Goal: Transaction & Acquisition: Register for event/course

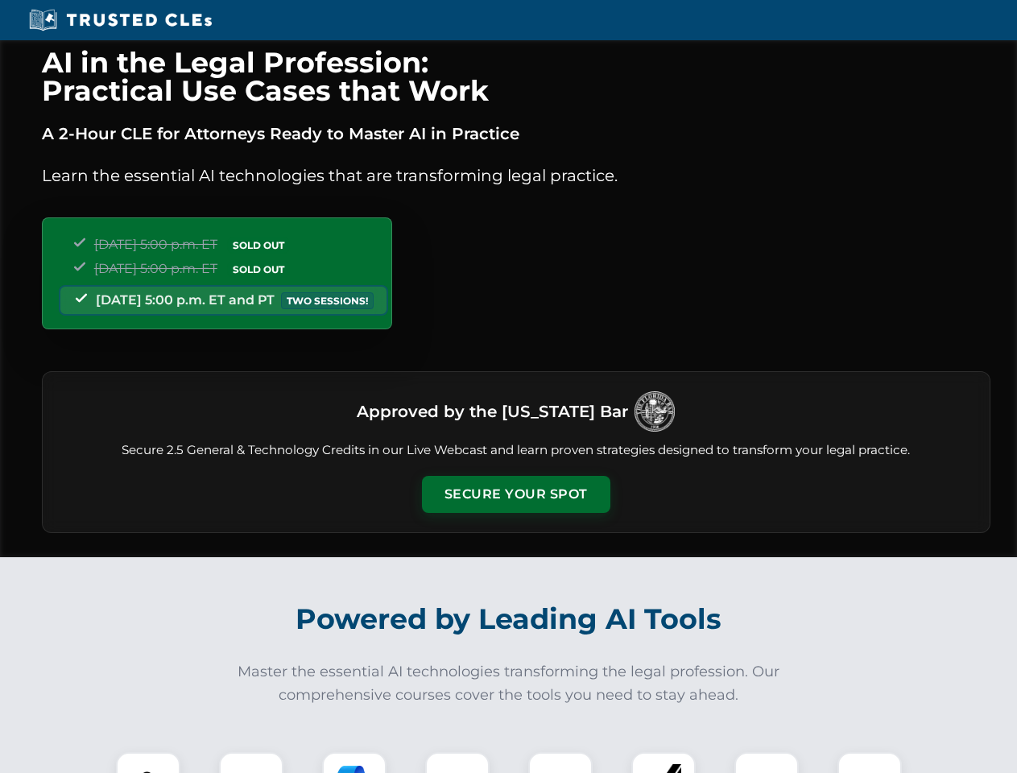
click at [515, 494] on button "Secure Your Spot" at bounding box center [516, 494] width 188 height 37
click at [148, 762] on img at bounding box center [148, 784] width 47 height 47
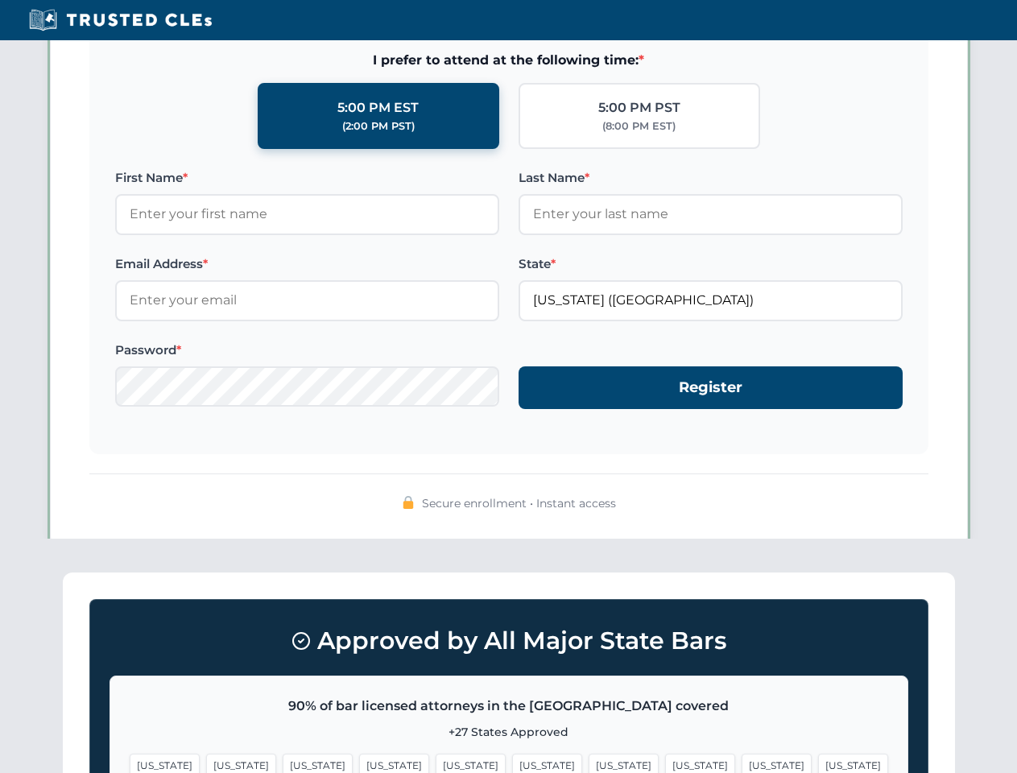
click at [588, 762] on span "[US_STATE]" at bounding box center [623, 764] width 70 height 23
click at [741, 762] on span "[US_STATE]" at bounding box center [776, 764] width 70 height 23
